Goal: Transaction & Acquisition: Obtain resource

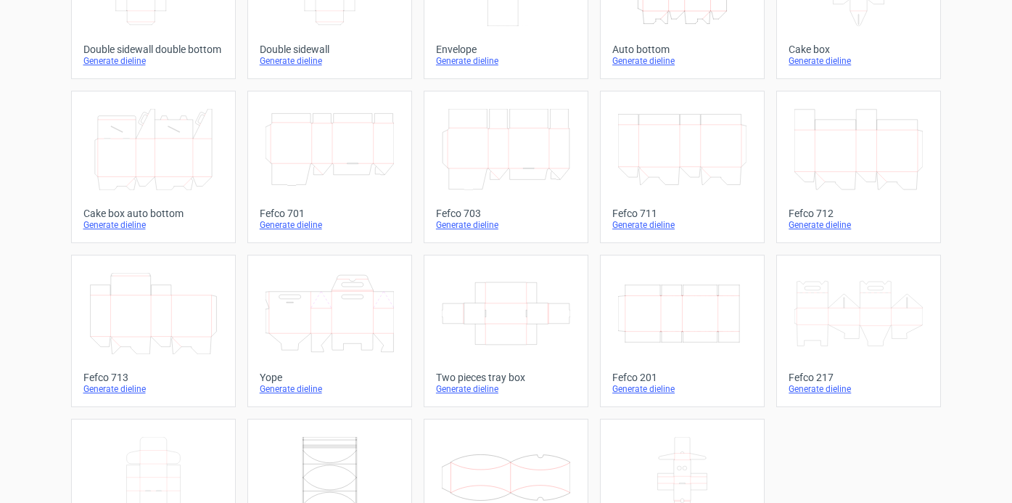
scroll to position [404, 0]
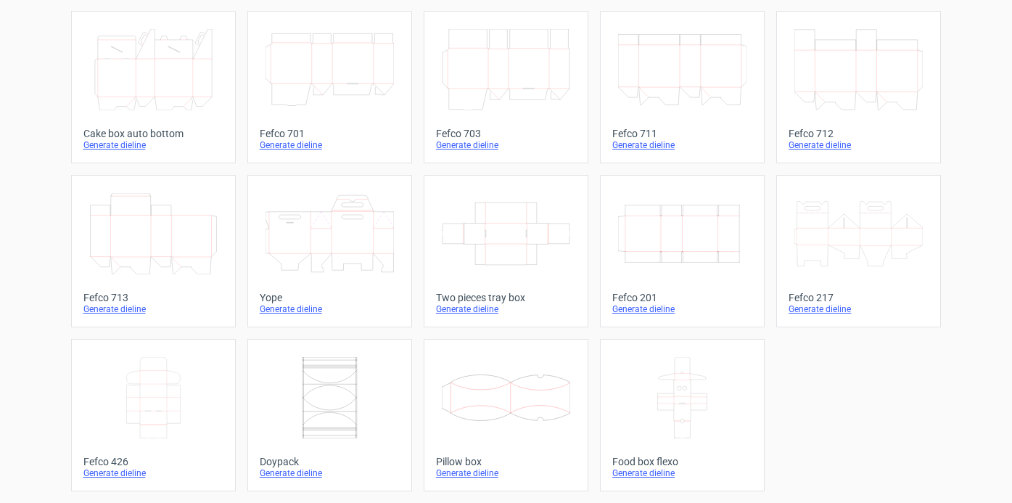
click at [651, 310] on div "Generate dieline" at bounding box center [682, 309] width 140 height 12
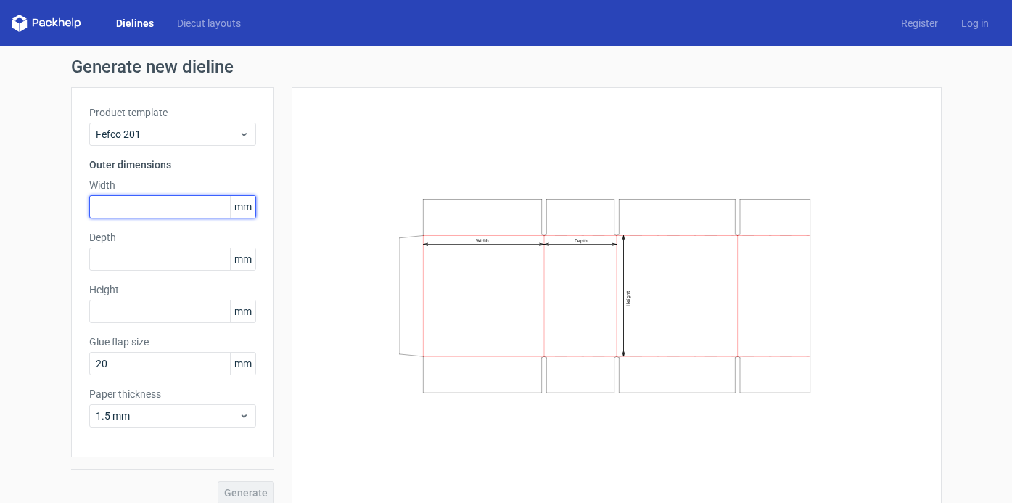
click at [152, 208] on input "text" at bounding box center [172, 206] width 167 height 23
type input "380"
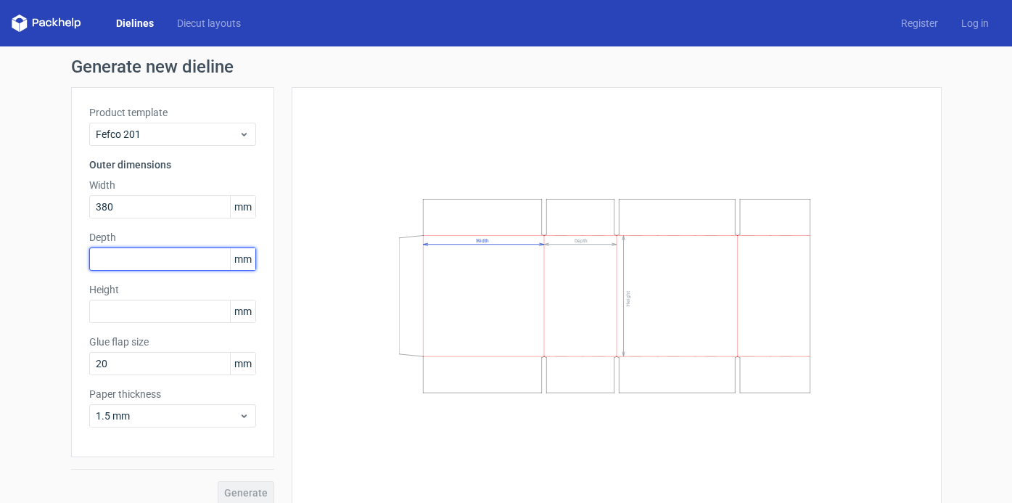
click at [155, 257] on input "text" at bounding box center [172, 258] width 167 height 23
type input "190"
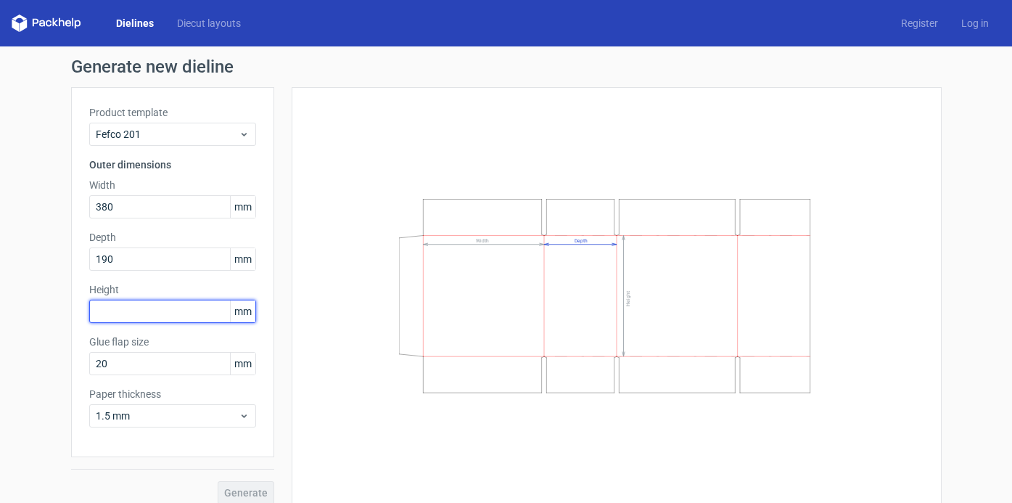
click at [200, 302] on input "text" at bounding box center [172, 311] width 167 height 23
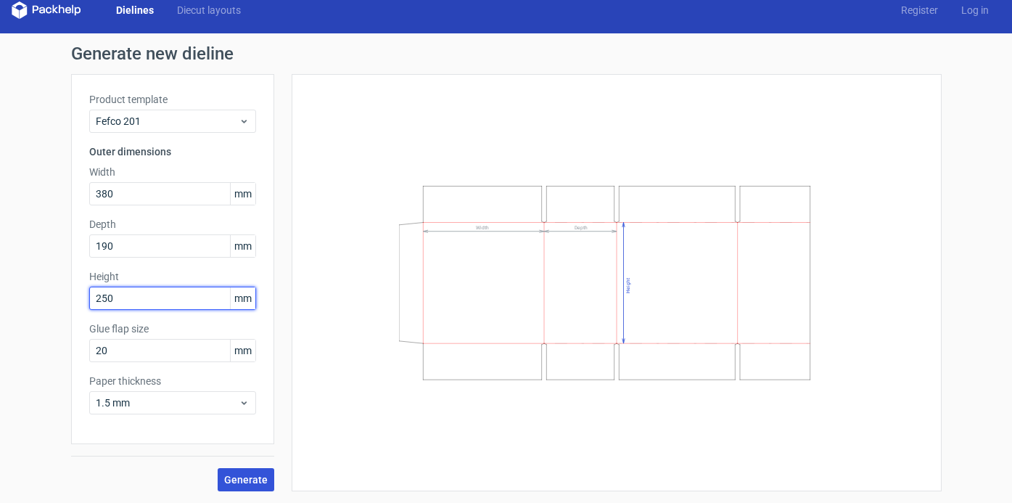
type input "250"
click at [242, 479] on span "Generate" at bounding box center [246, 479] width 44 height 10
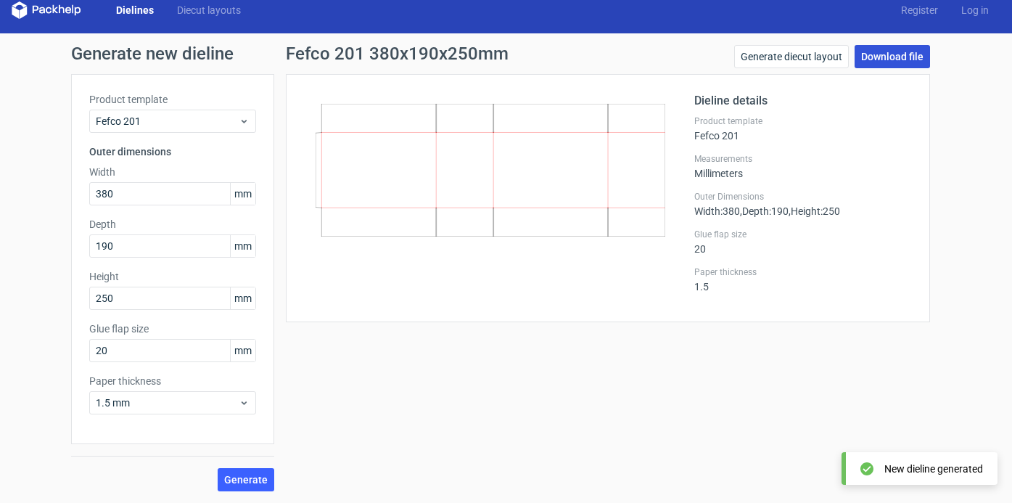
click at [898, 59] on link "Download file" at bounding box center [891, 56] width 75 height 23
